Goal: Find specific page/section: Find specific page/section

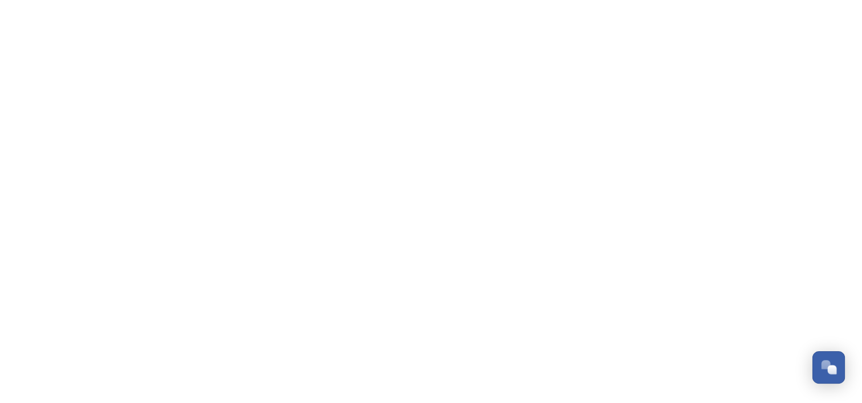
scroll to position [335, 0]
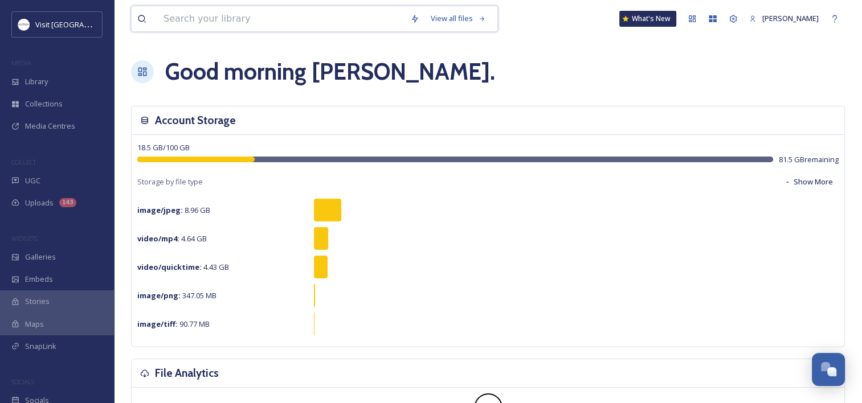
click at [181, 21] on input at bounding box center [281, 18] width 247 height 25
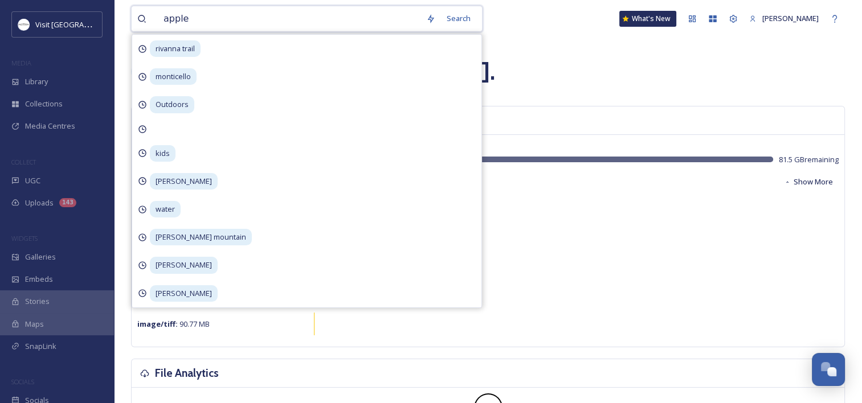
type input "apples"
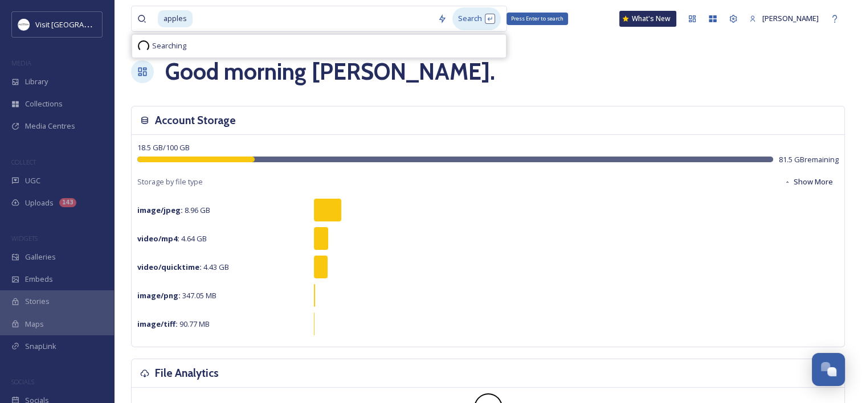
click at [458, 13] on div "Search Press Enter to search" at bounding box center [476, 18] width 48 height 22
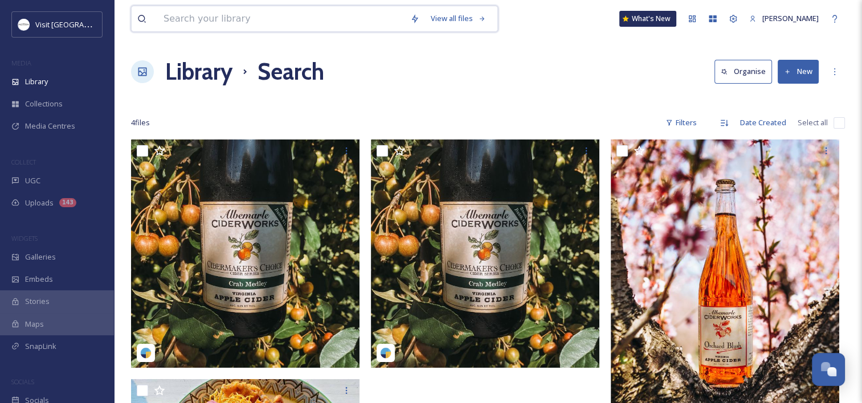
click at [263, 24] on input at bounding box center [281, 18] width 247 height 25
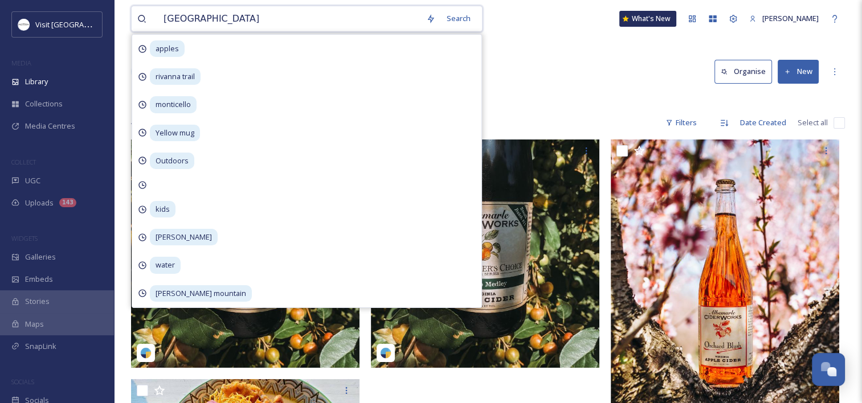
type input "[PERSON_NAME]"
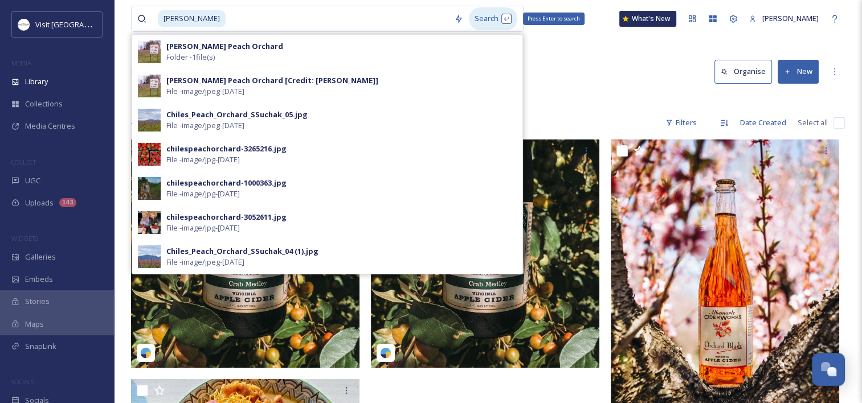
click at [469, 16] on div "Search Press Enter to search" at bounding box center [493, 18] width 48 height 22
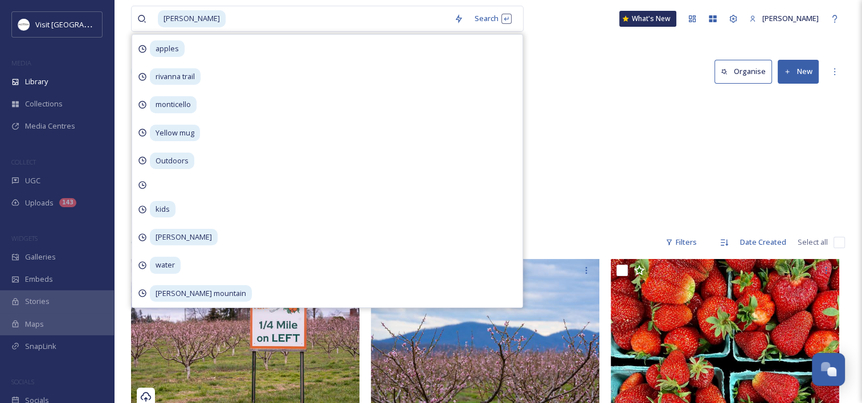
click at [577, 85] on div "Library Search Organise New" at bounding box center [488, 72] width 714 height 34
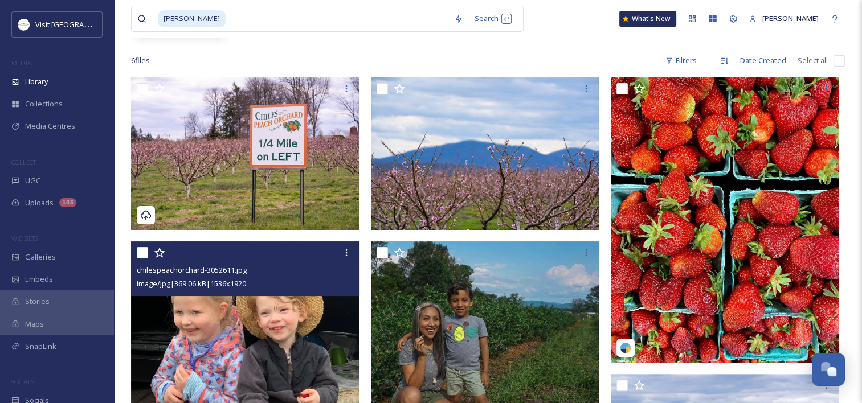
scroll to position [96, 0]
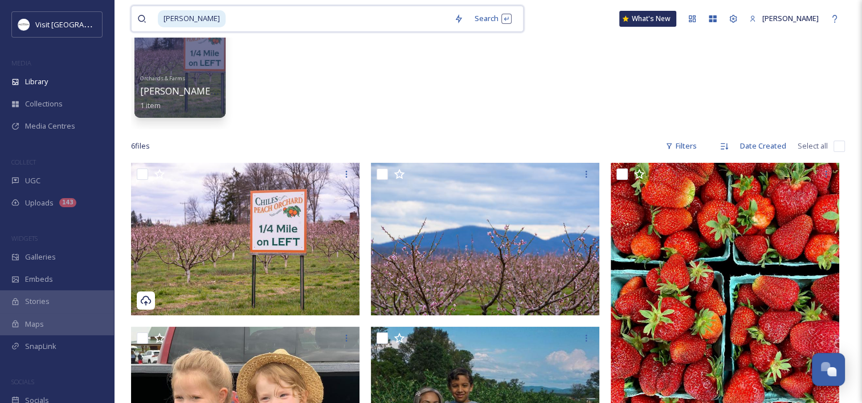
click at [354, 14] on input at bounding box center [338, 18] width 222 height 25
type input "c"
